Goal: Find specific fact: Find specific fact

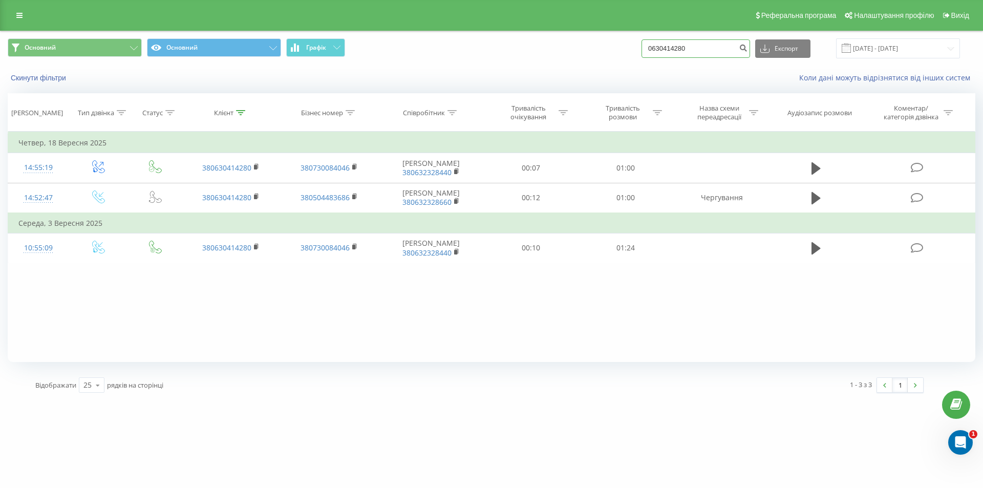
drag, startPoint x: 704, startPoint y: 50, endPoint x: 628, endPoint y: 46, distance: 75.4
click at [629, 47] on div "Основний Основний Графік 0630414280 Експорт .csv .xls .xlsx [DATE] - [DATE]" at bounding box center [492, 48] width 968 height 20
paste input "380504516968"
type input "380504516968"
click at [748, 49] on icon "submit" at bounding box center [743, 47] width 9 height 6
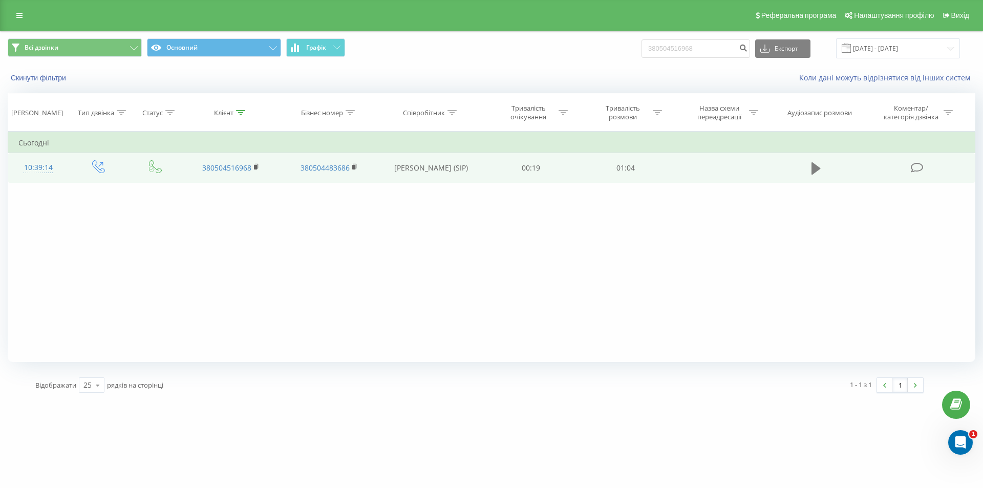
click at [815, 169] on icon at bounding box center [816, 168] width 9 height 12
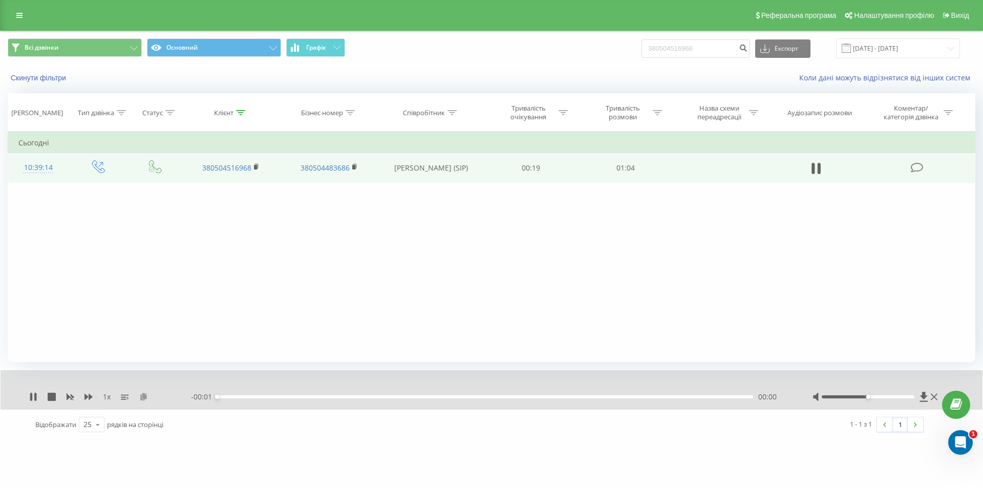
click at [141, 395] on icon at bounding box center [143, 396] width 9 height 7
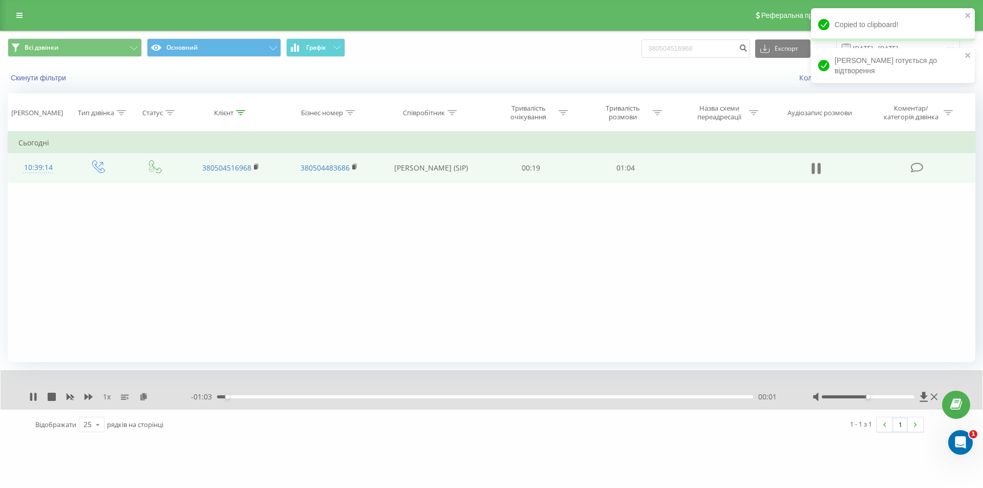
click at [816, 167] on icon at bounding box center [816, 168] width 9 height 14
click at [816, 173] on icon at bounding box center [816, 168] width 9 height 14
